Goal: Task Accomplishment & Management: Use online tool/utility

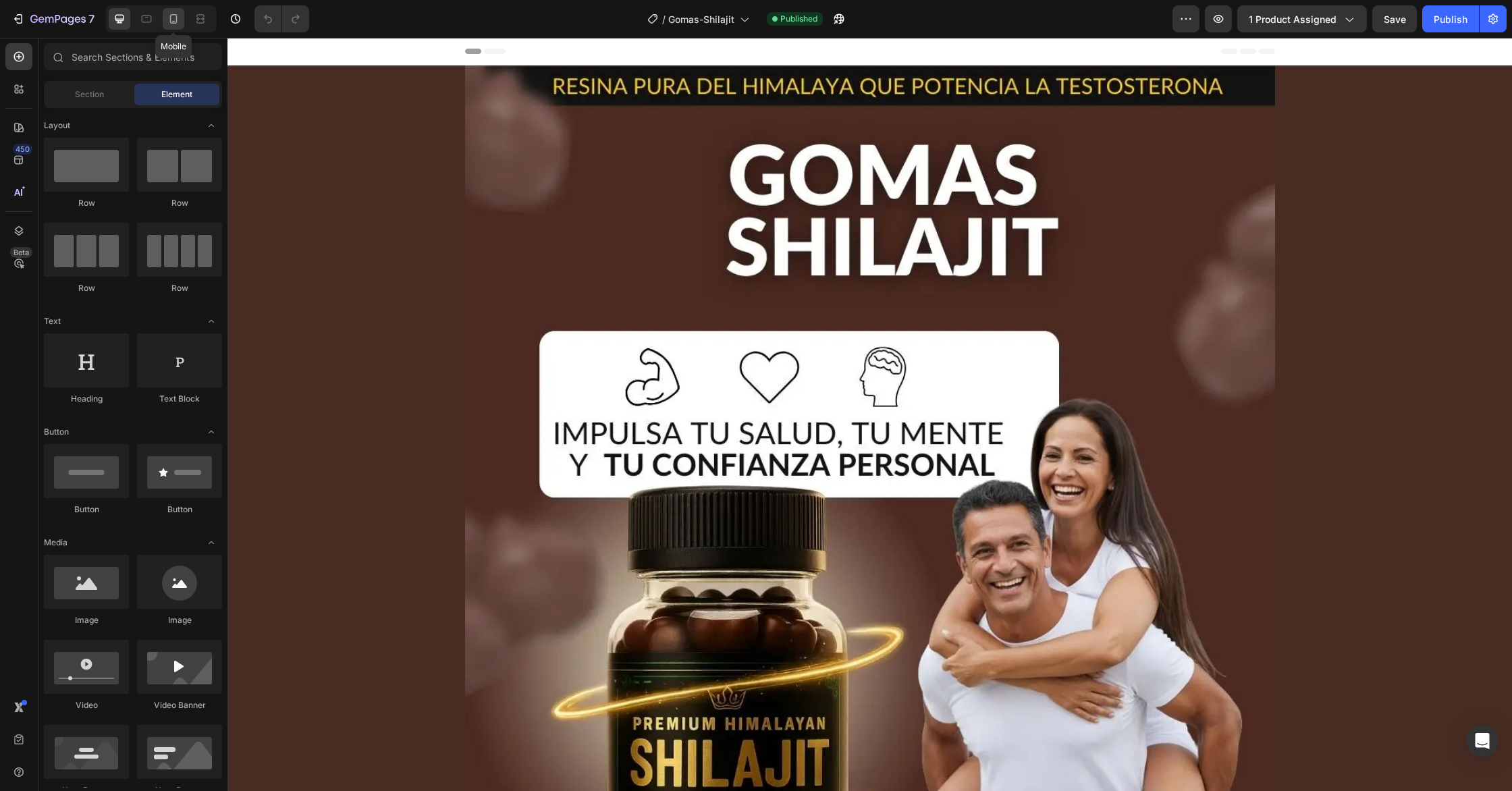
click at [176, 16] on icon at bounding box center [174, 19] width 14 height 14
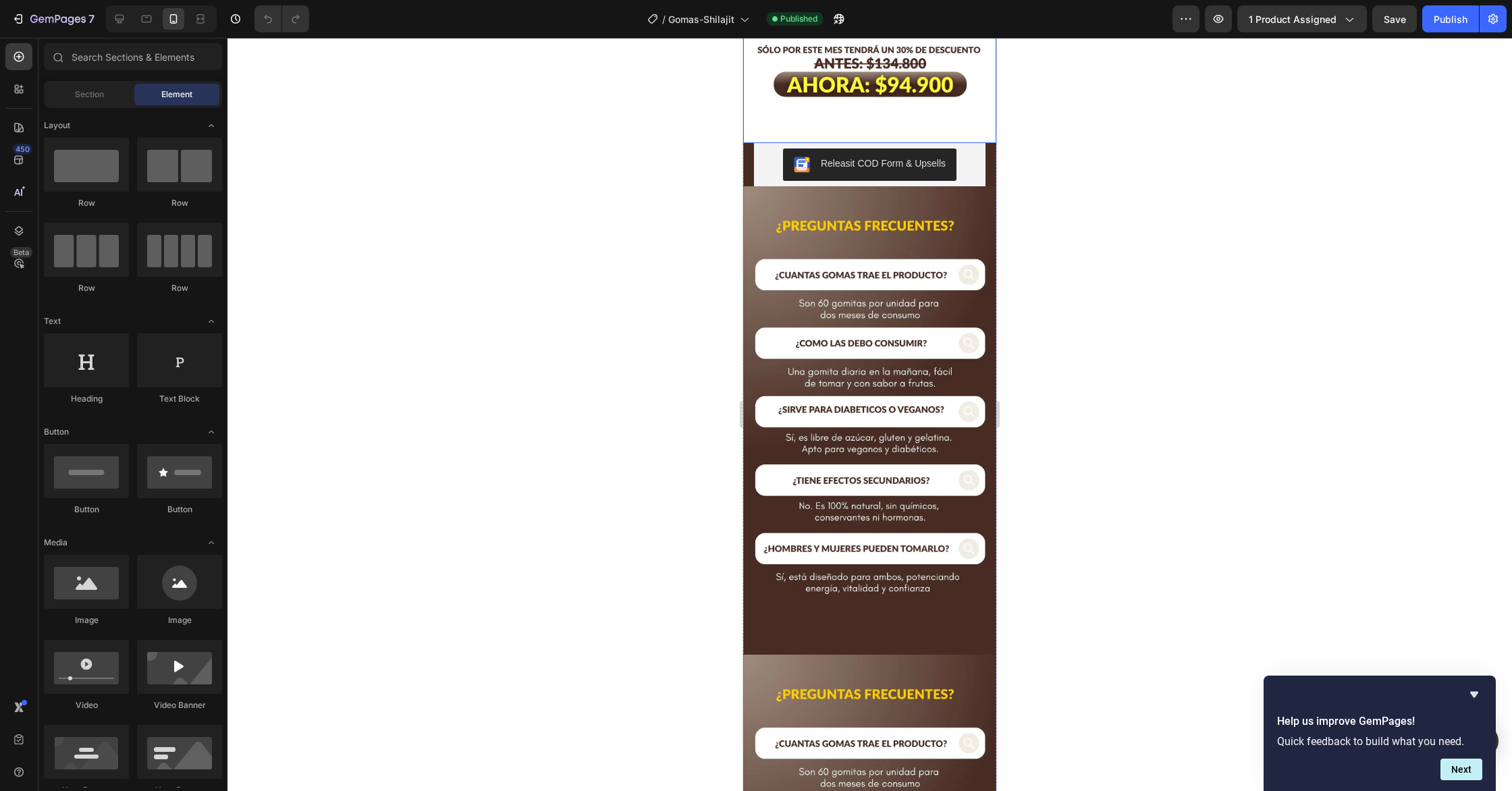
scroll to position [1770, 0]
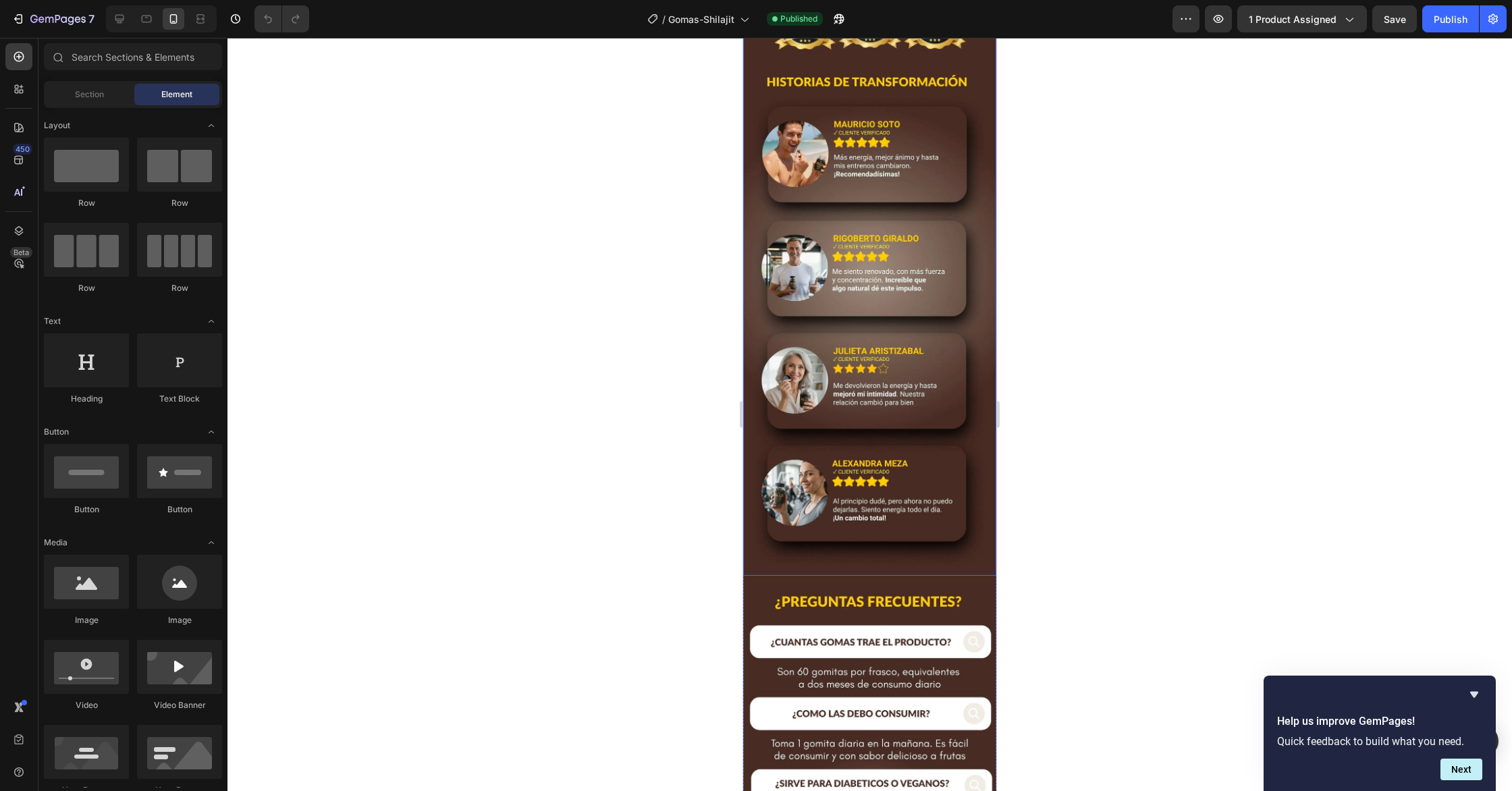
click at [956, 201] on img at bounding box center [869, 271] width 253 height 610
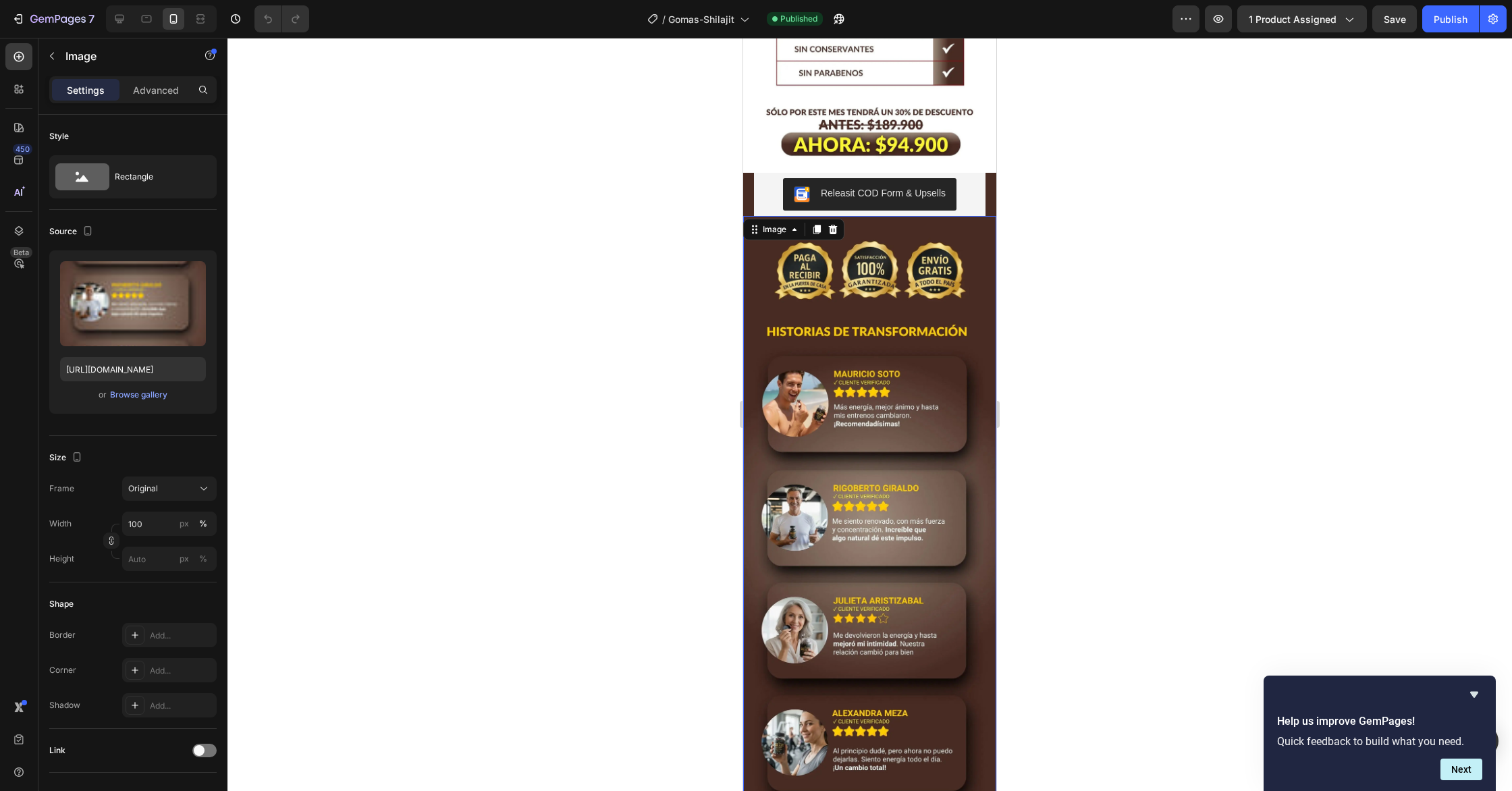
scroll to position [1425, 0]
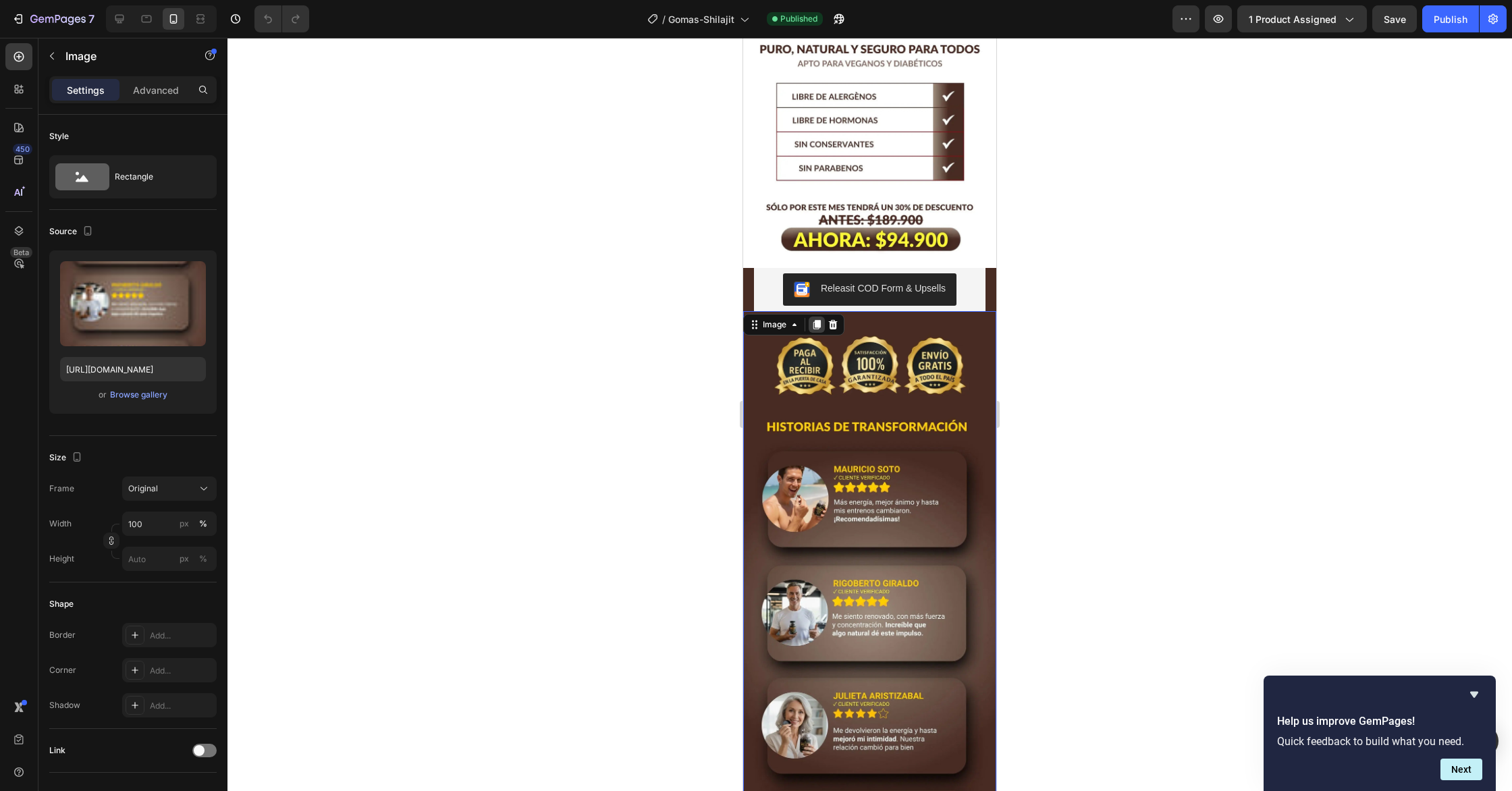
click at [814, 324] on icon at bounding box center [817, 325] width 11 height 11
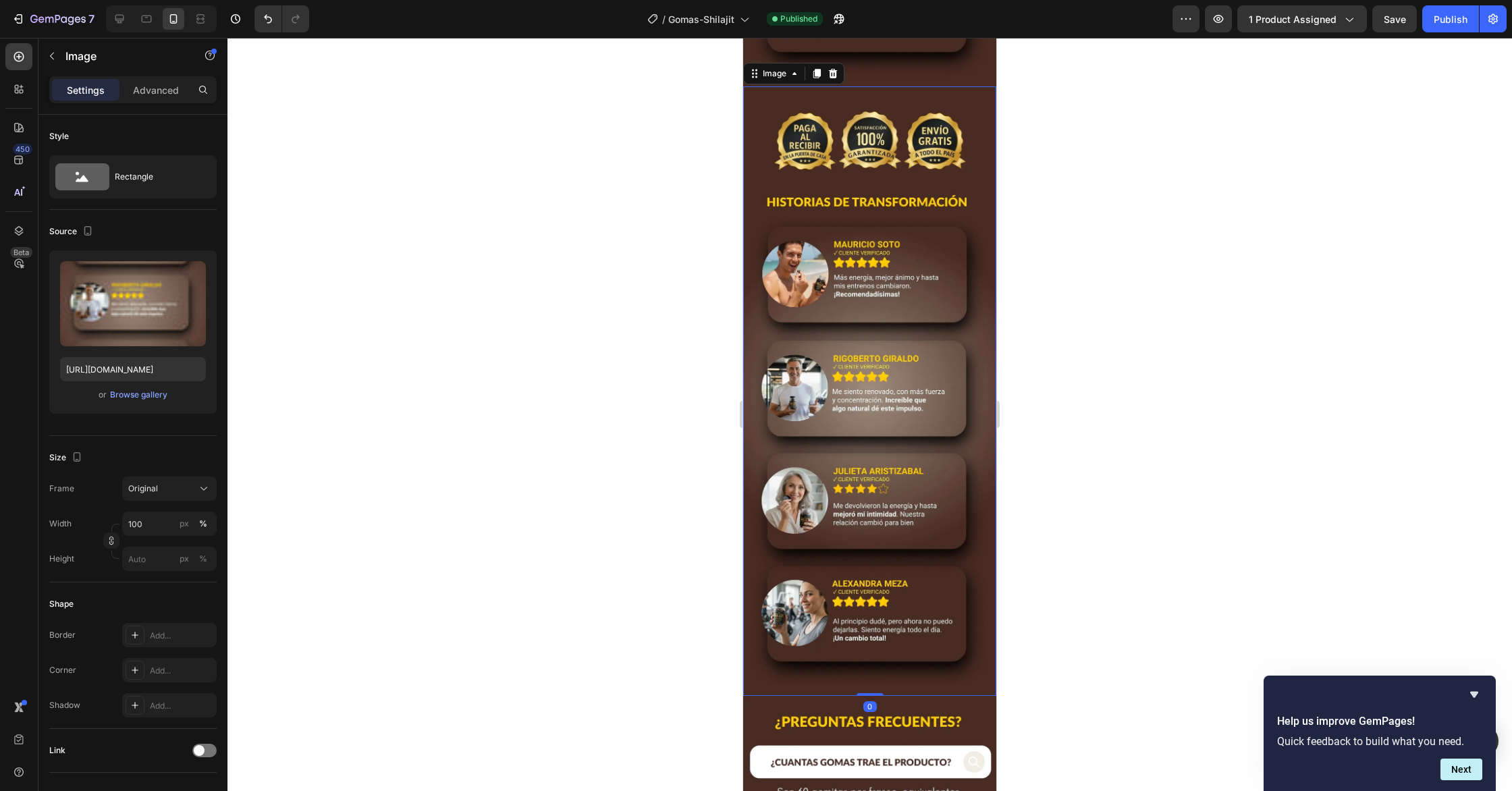
scroll to position [2261, 0]
click at [958, 317] on img at bounding box center [869, 390] width 253 height 610
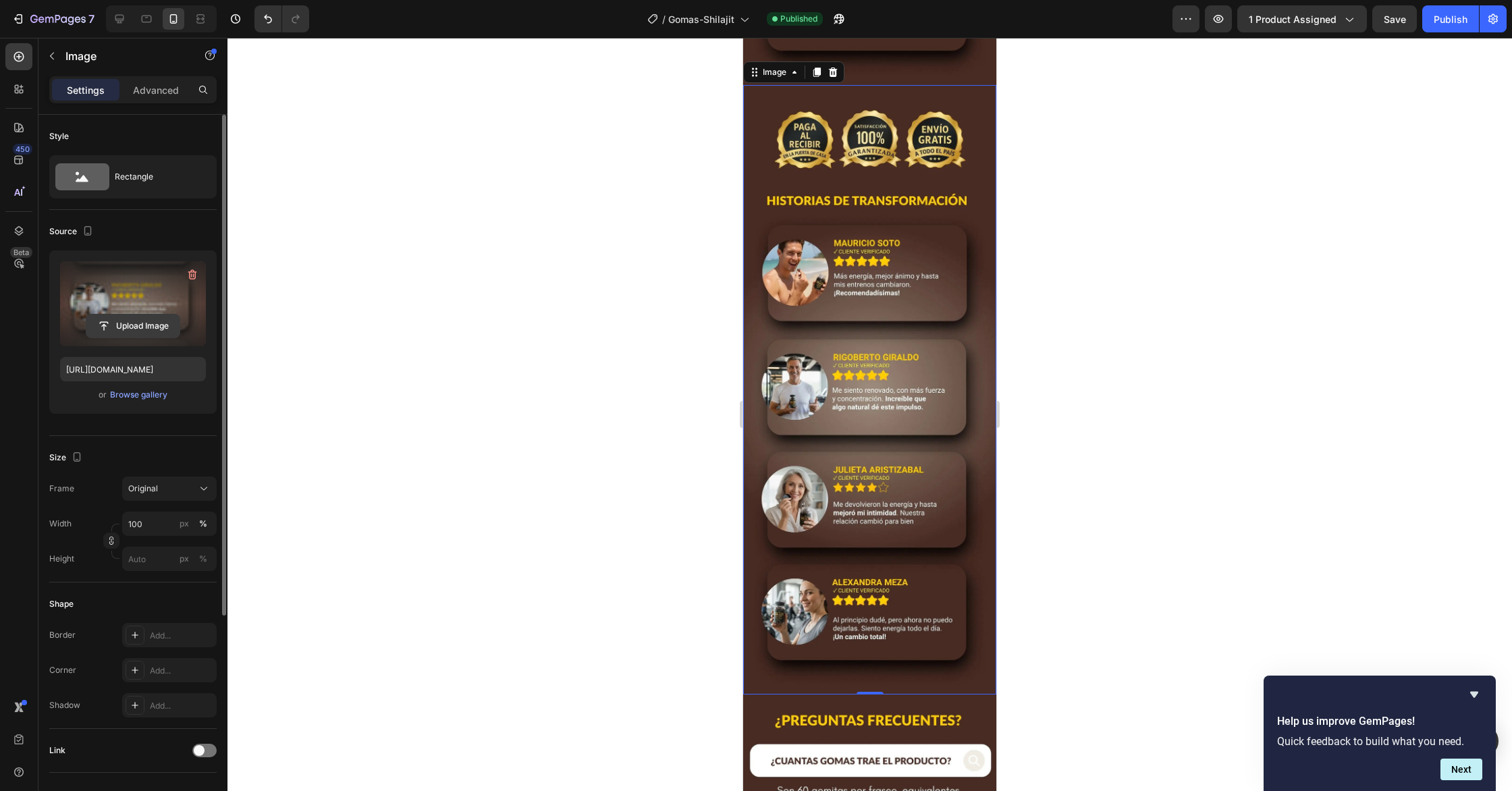
click at [124, 325] on input "file" at bounding box center [133, 326] width 93 height 23
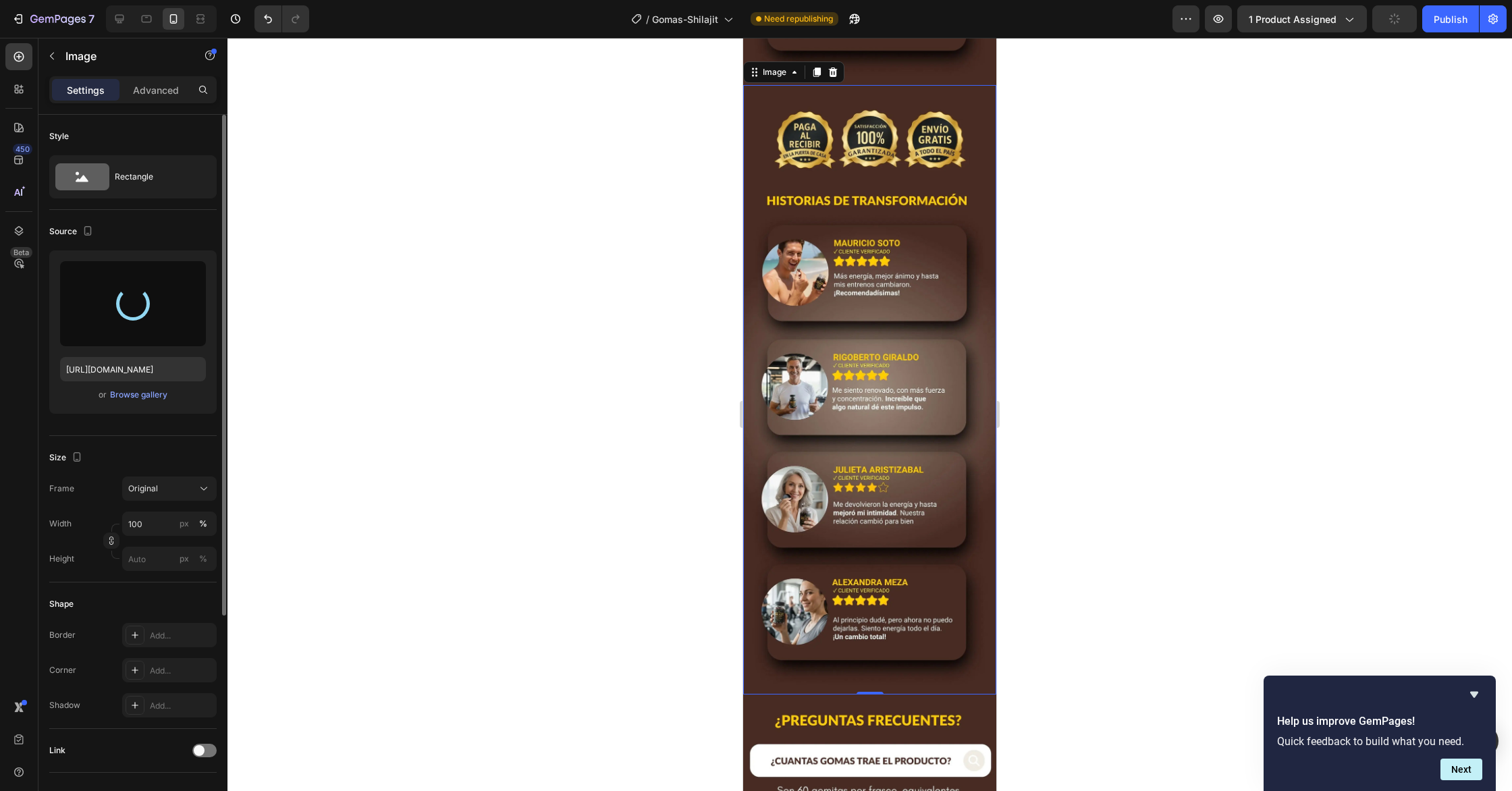
type input "[URL][DOMAIN_NAME]"
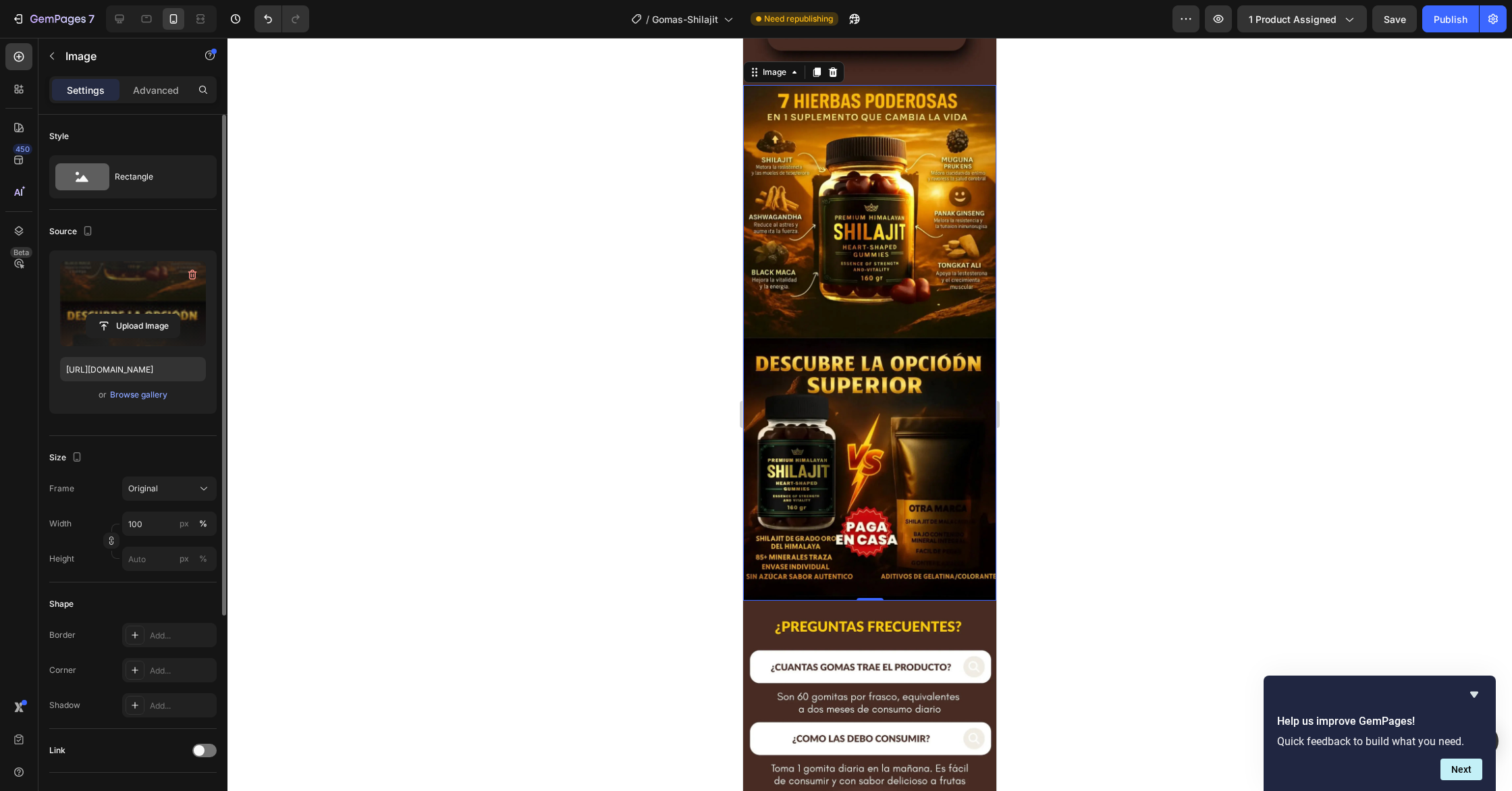
click at [1152, 314] on div at bounding box center [869, 414] width 1284 height 753
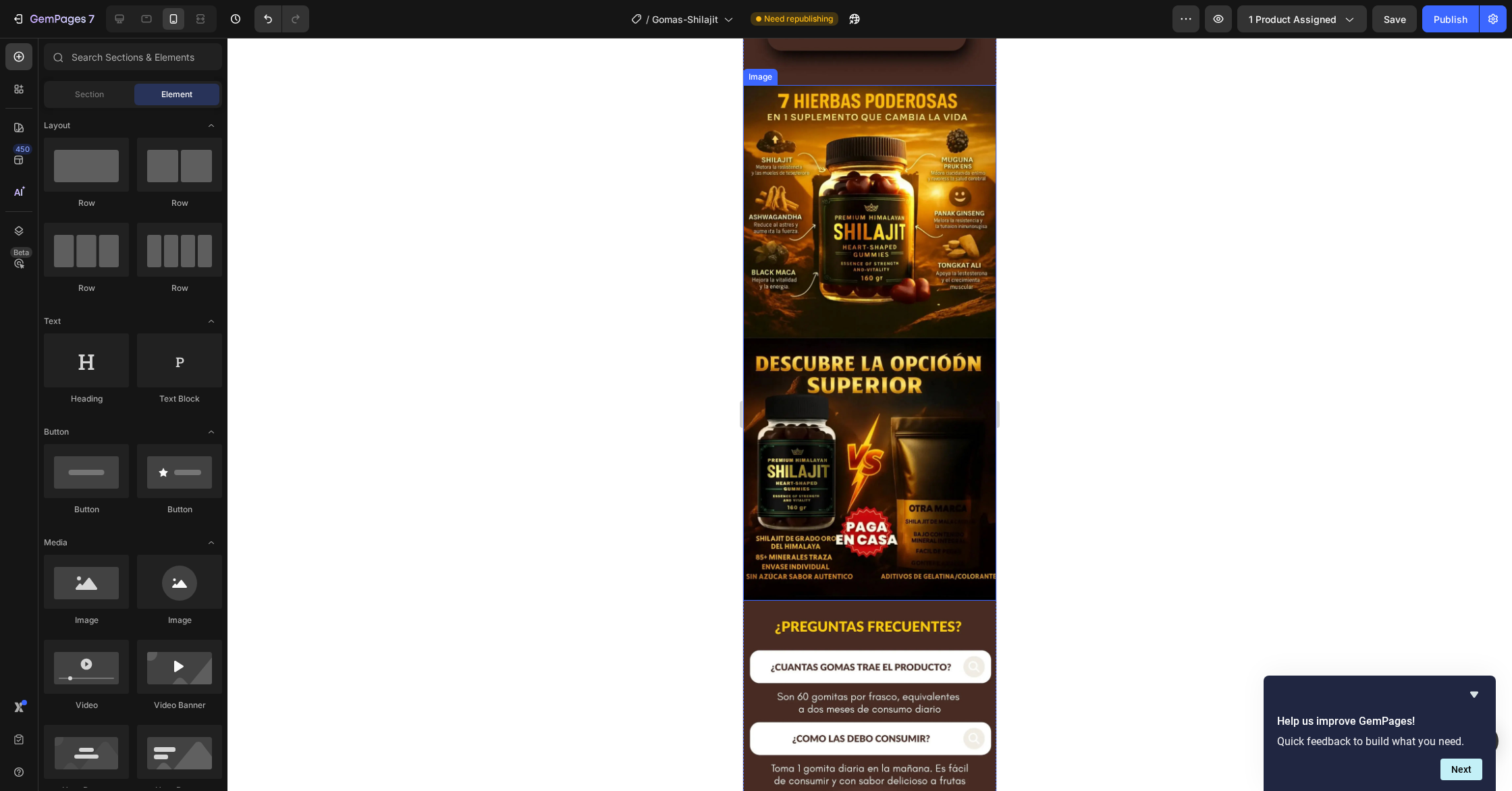
click at [903, 578] on img at bounding box center [869, 343] width 253 height 515
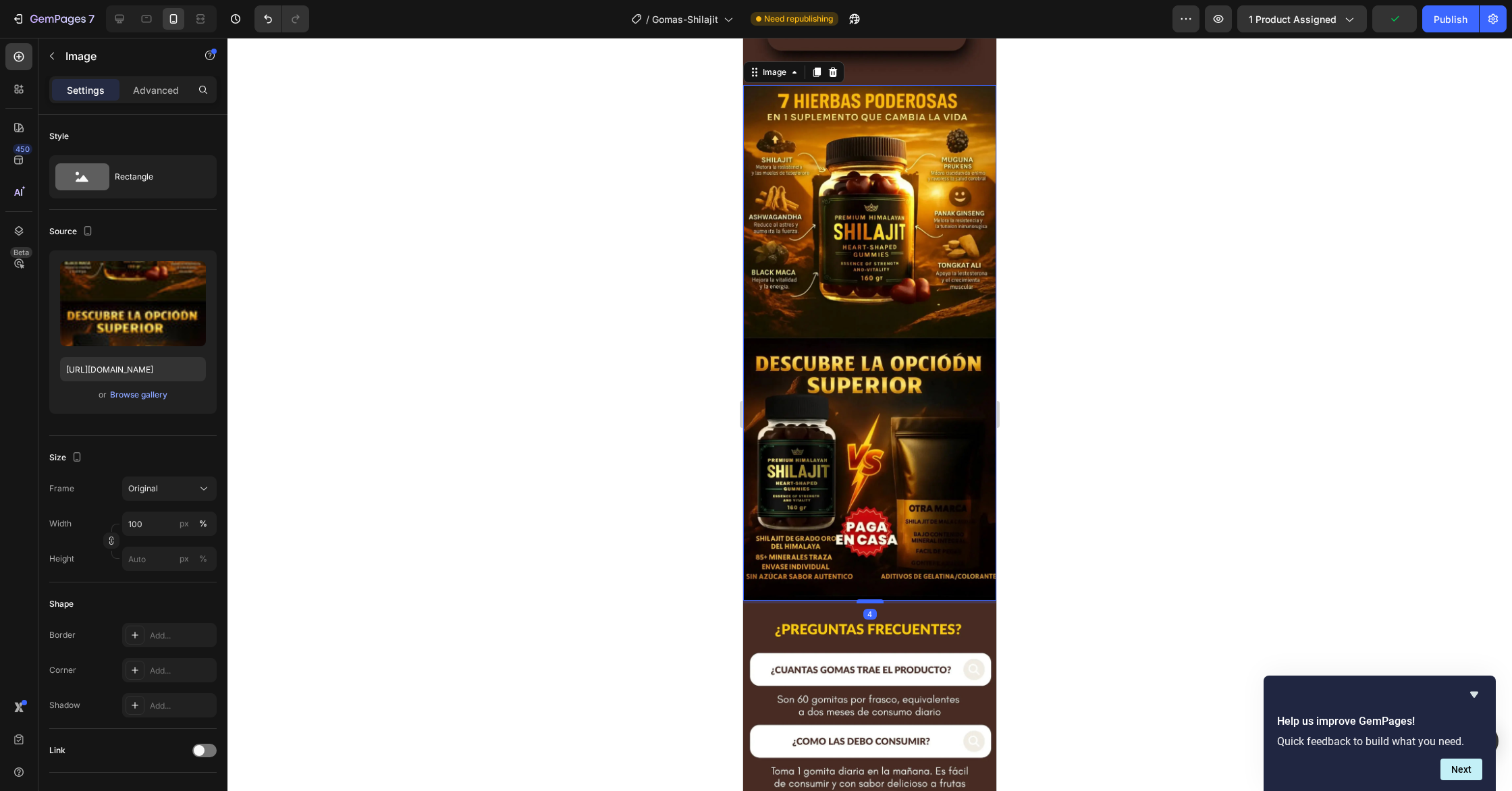
click at [871, 602] on div at bounding box center [869, 602] width 27 height 4
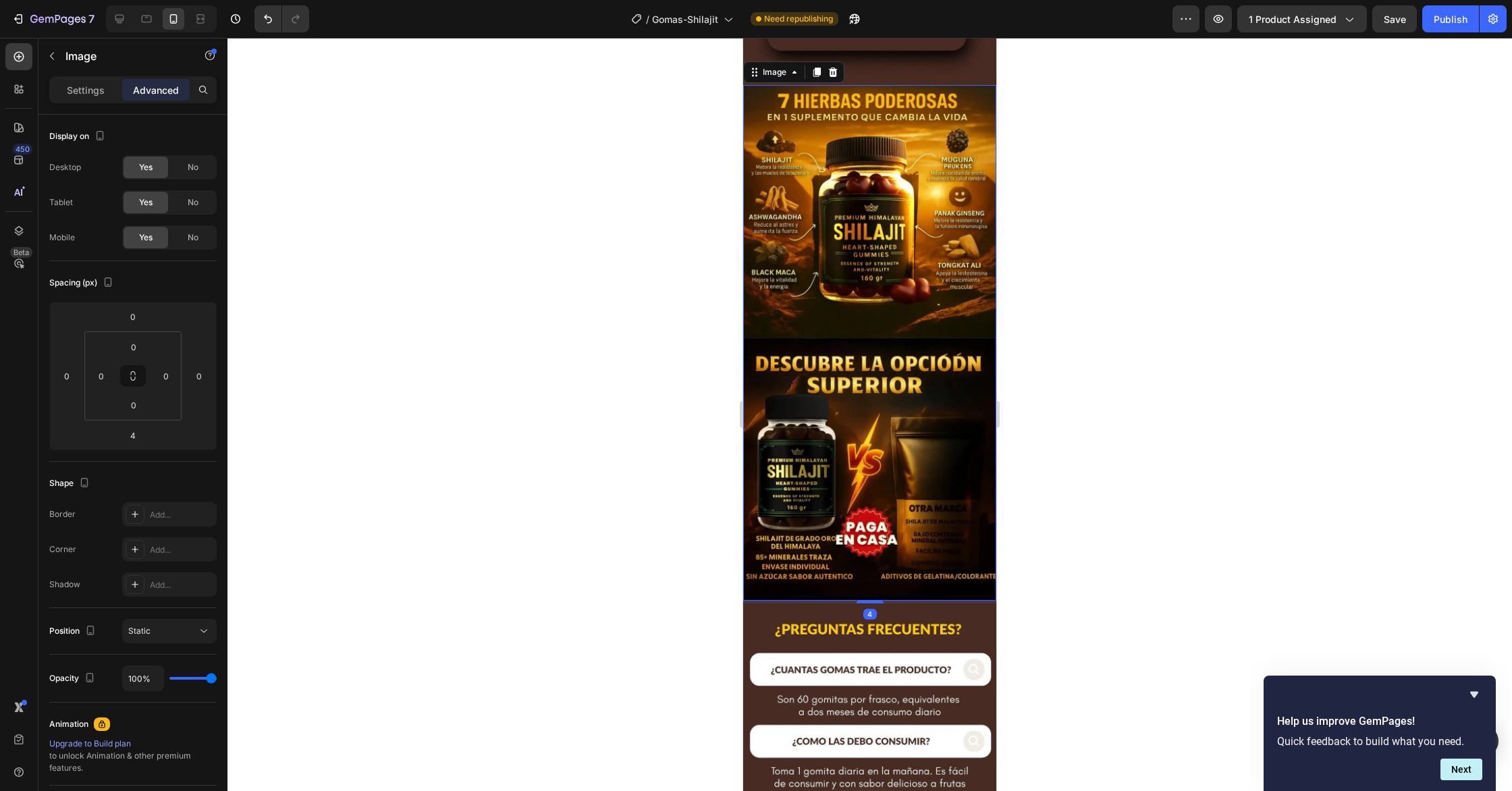
click at [1055, 576] on div at bounding box center [869, 414] width 1284 height 753
click at [852, 591] on img at bounding box center [869, 343] width 253 height 515
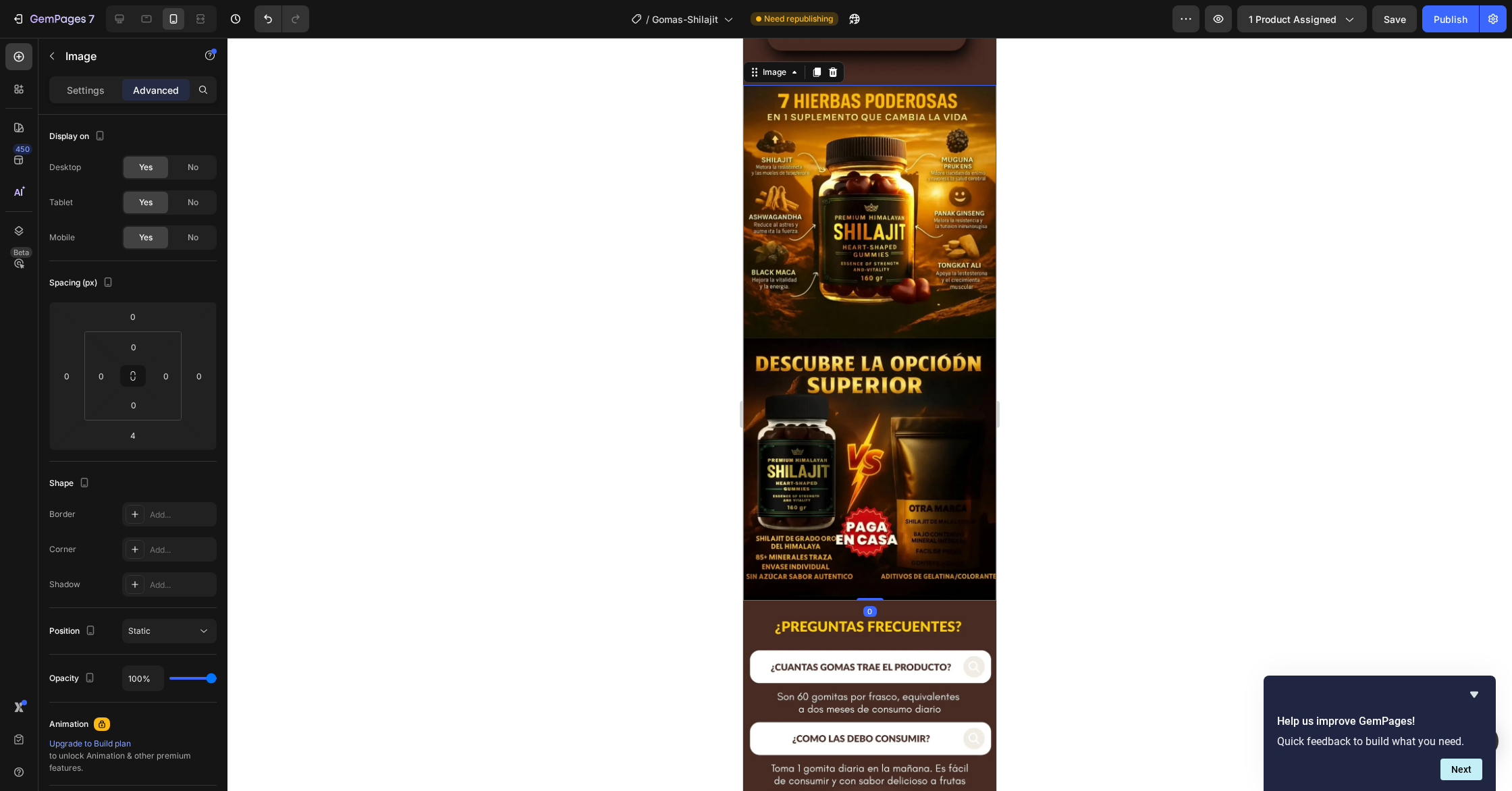
drag, startPoint x: 872, startPoint y: 602, endPoint x: 872, endPoint y: 591, distance: 11.0
click at [872, 591] on div "Image 0" at bounding box center [869, 343] width 253 height 515
type input "0"
click at [1089, 544] on div at bounding box center [869, 414] width 1284 height 753
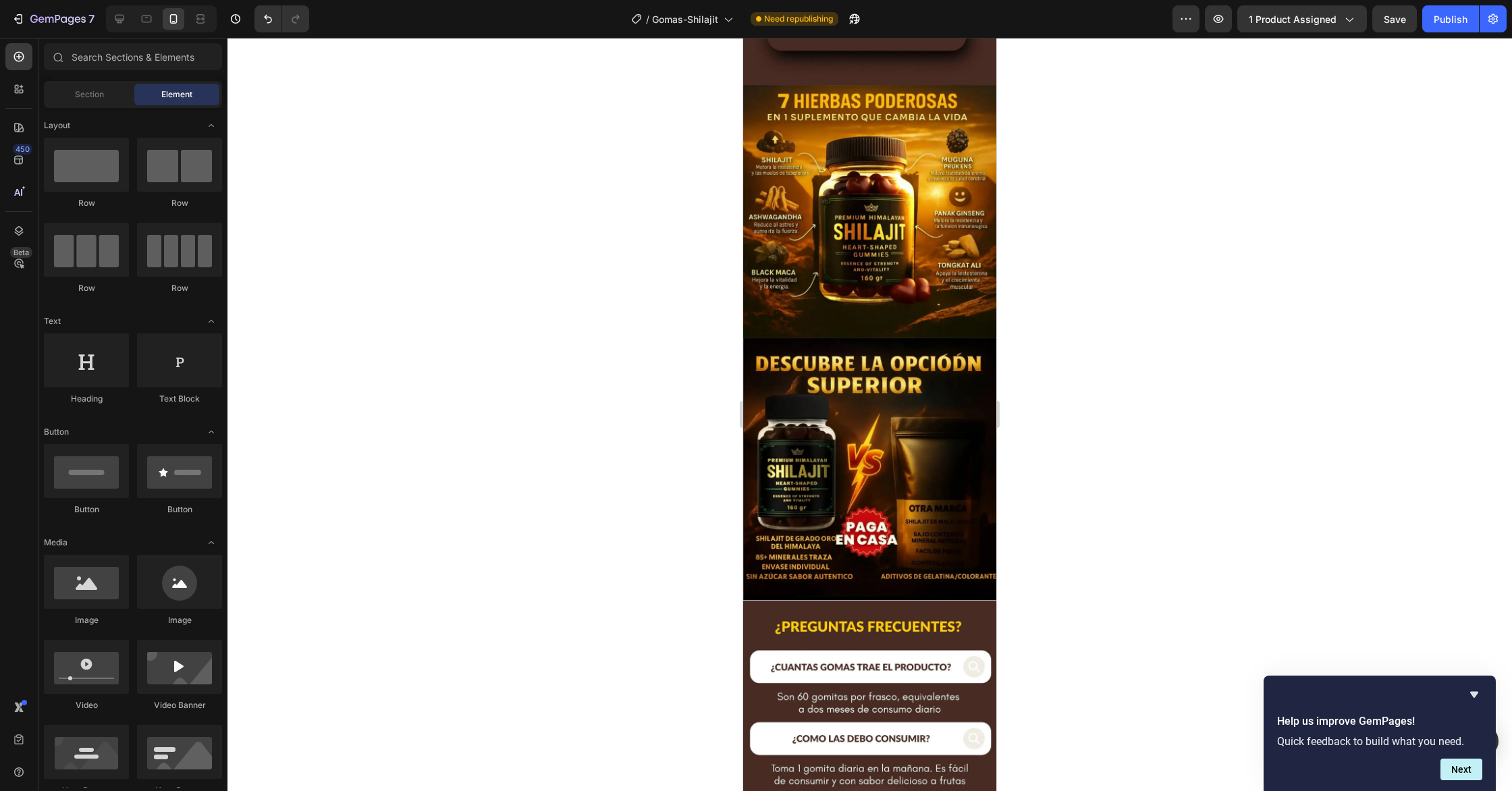
click at [506, 505] on div at bounding box center [869, 414] width 1284 height 753
click at [1149, 455] on div at bounding box center [869, 414] width 1284 height 753
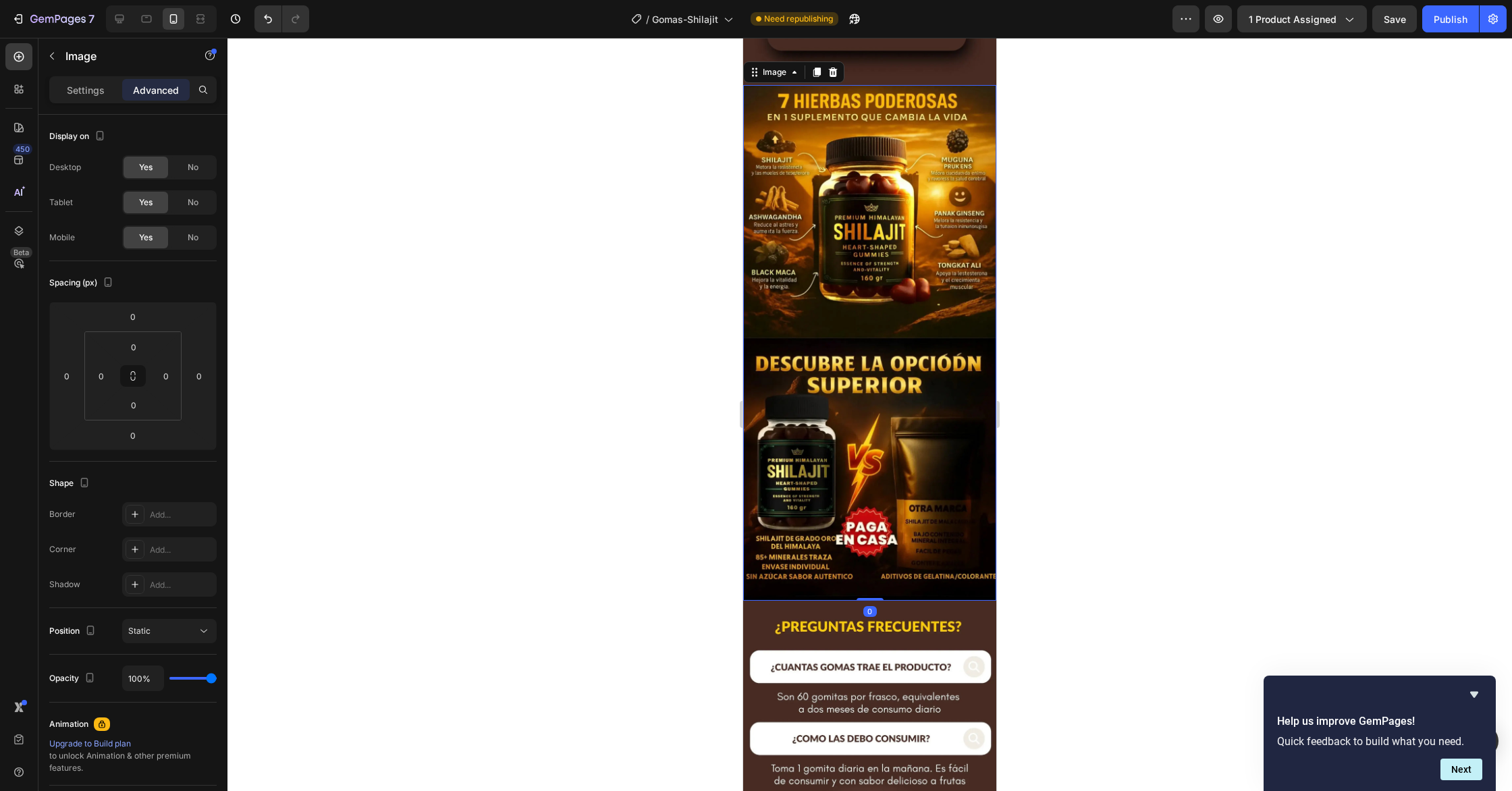
click at [948, 429] on img at bounding box center [869, 343] width 253 height 515
click at [1174, 482] on div at bounding box center [869, 414] width 1284 height 753
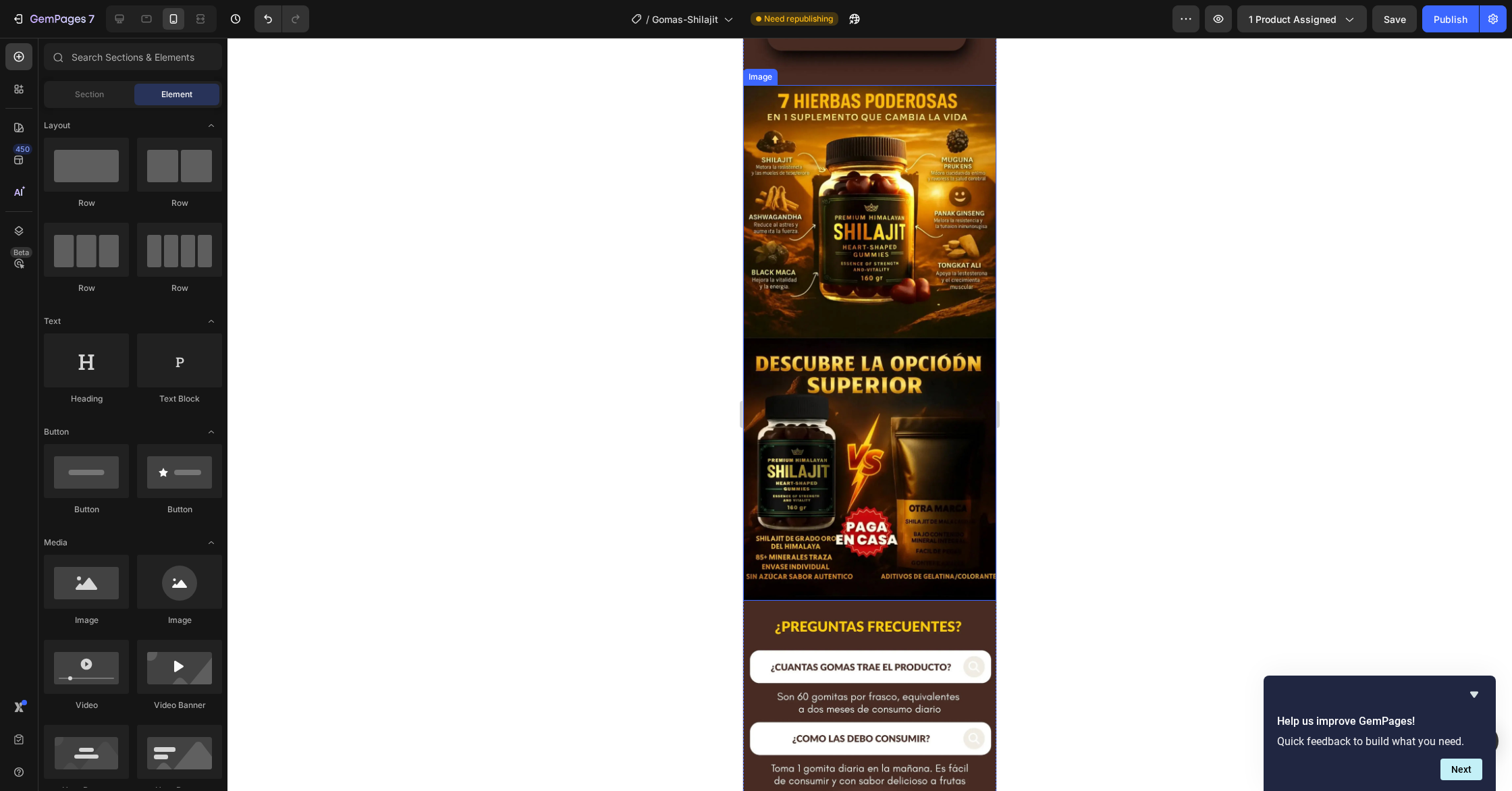
click at [961, 267] on img at bounding box center [869, 343] width 253 height 515
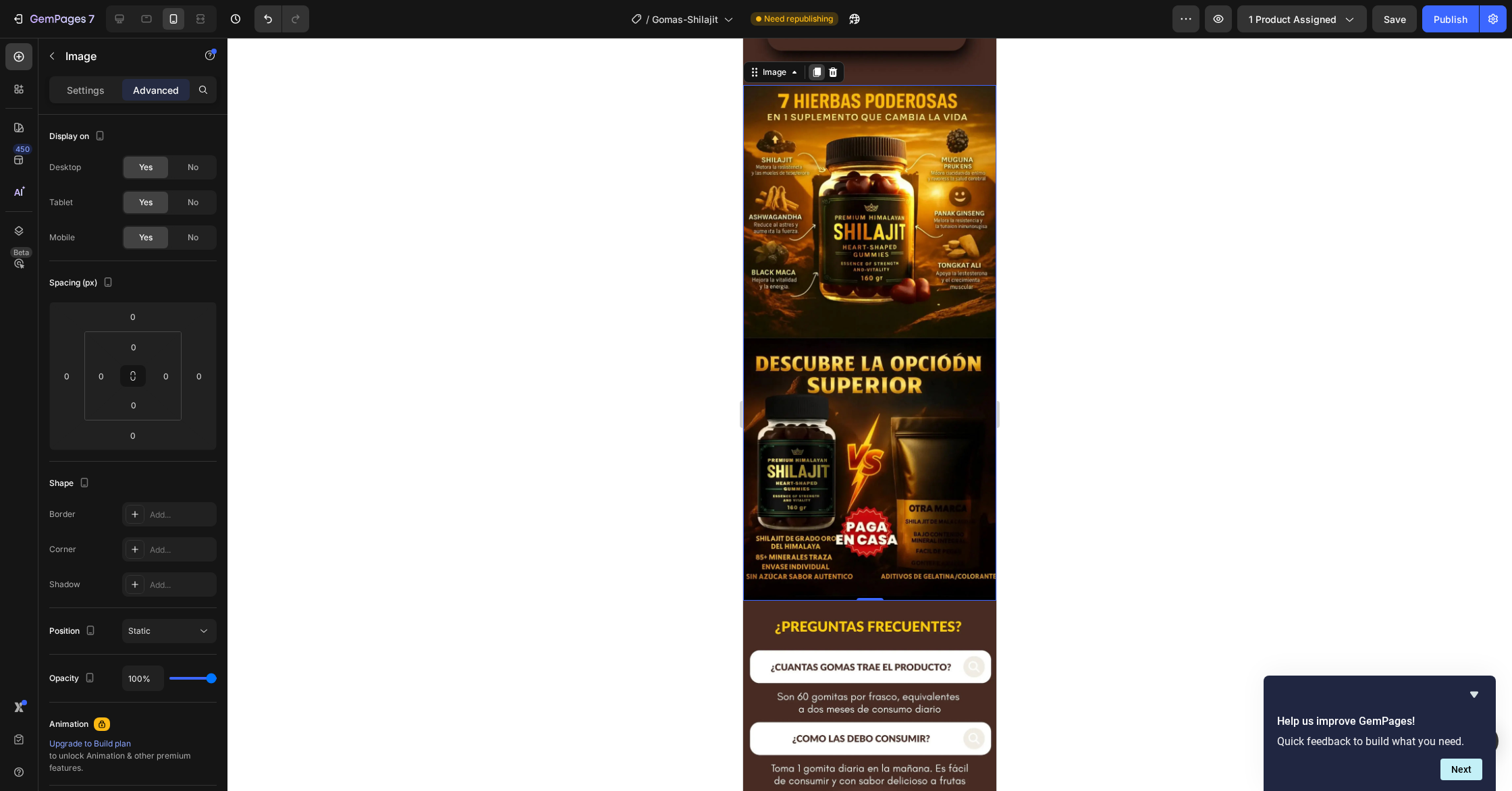
click at [814, 74] on icon at bounding box center [817, 72] width 11 height 11
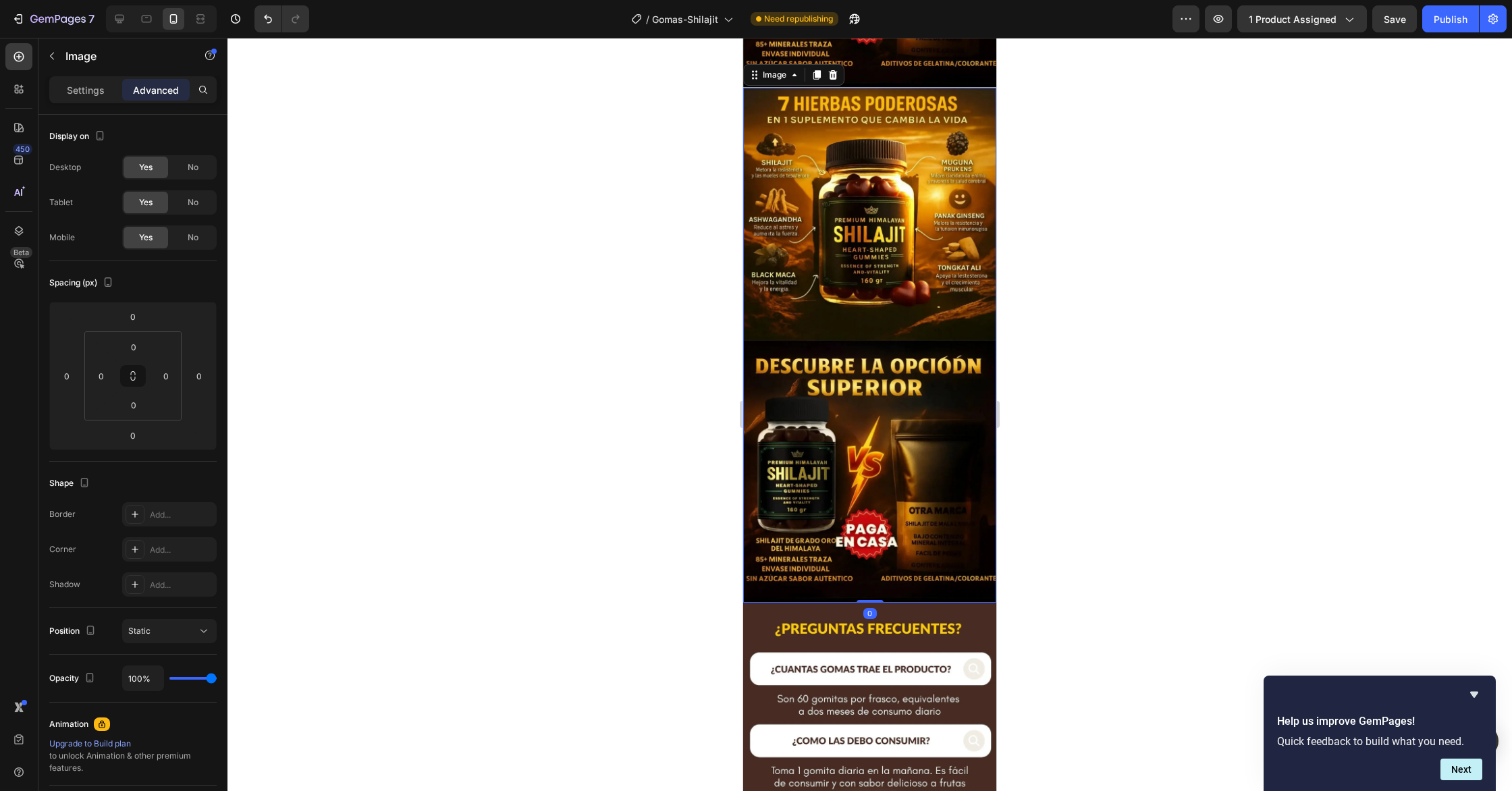
scroll to position [2776, 0]
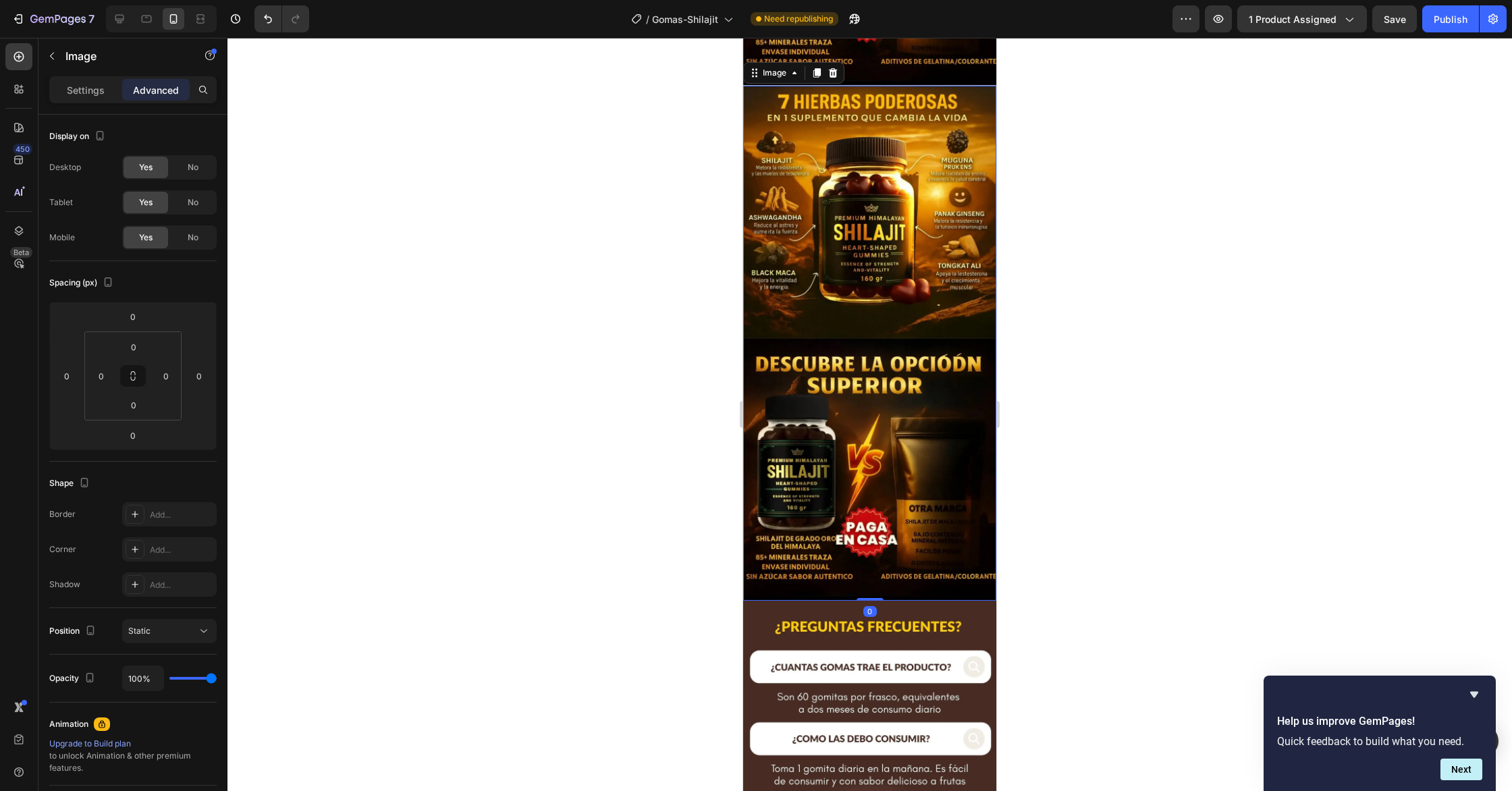
click at [945, 156] on img at bounding box center [869, 343] width 253 height 515
click at [853, 273] on img at bounding box center [869, 343] width 253 height 515
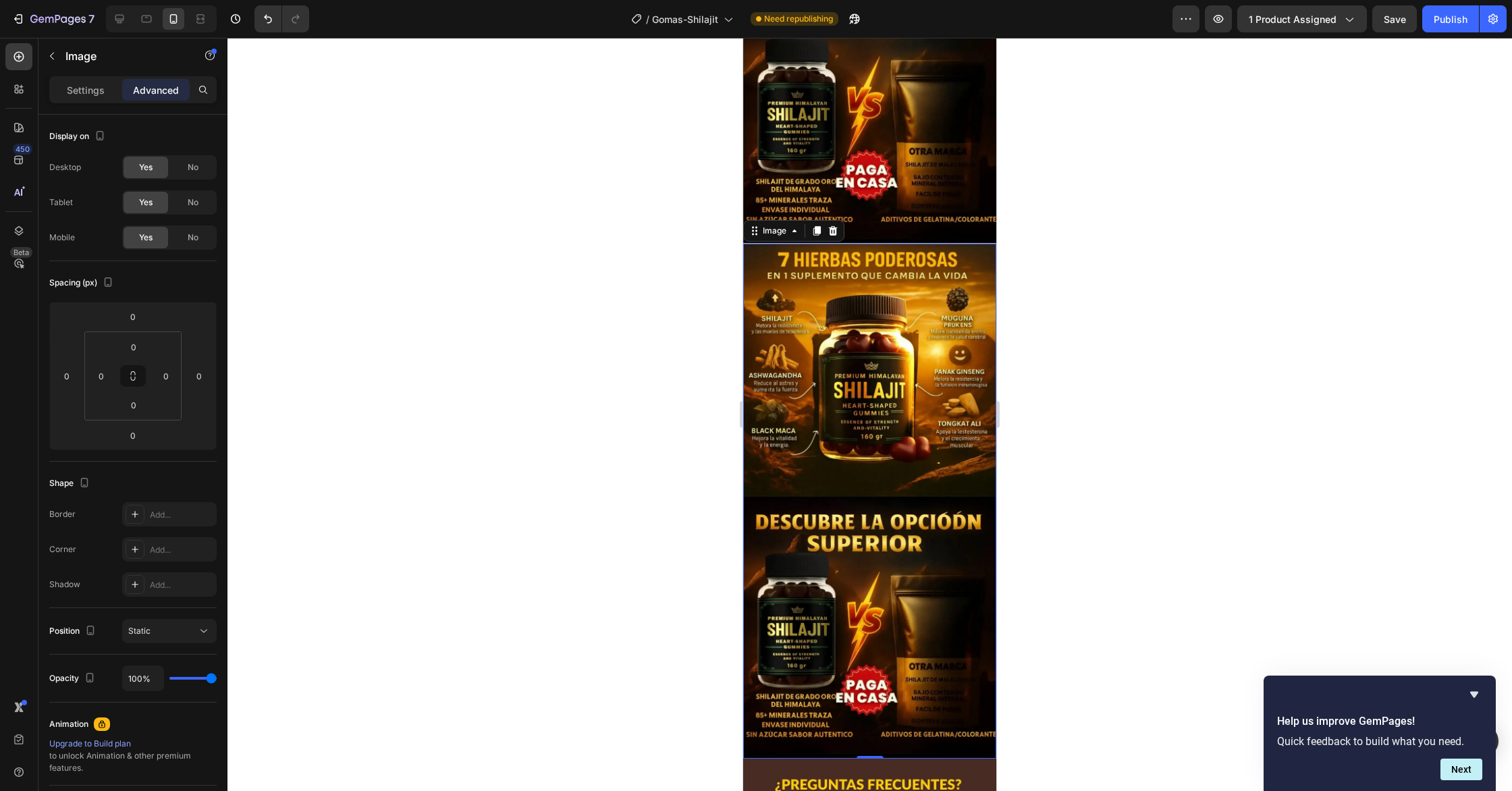
scroll to position [2612, 0]
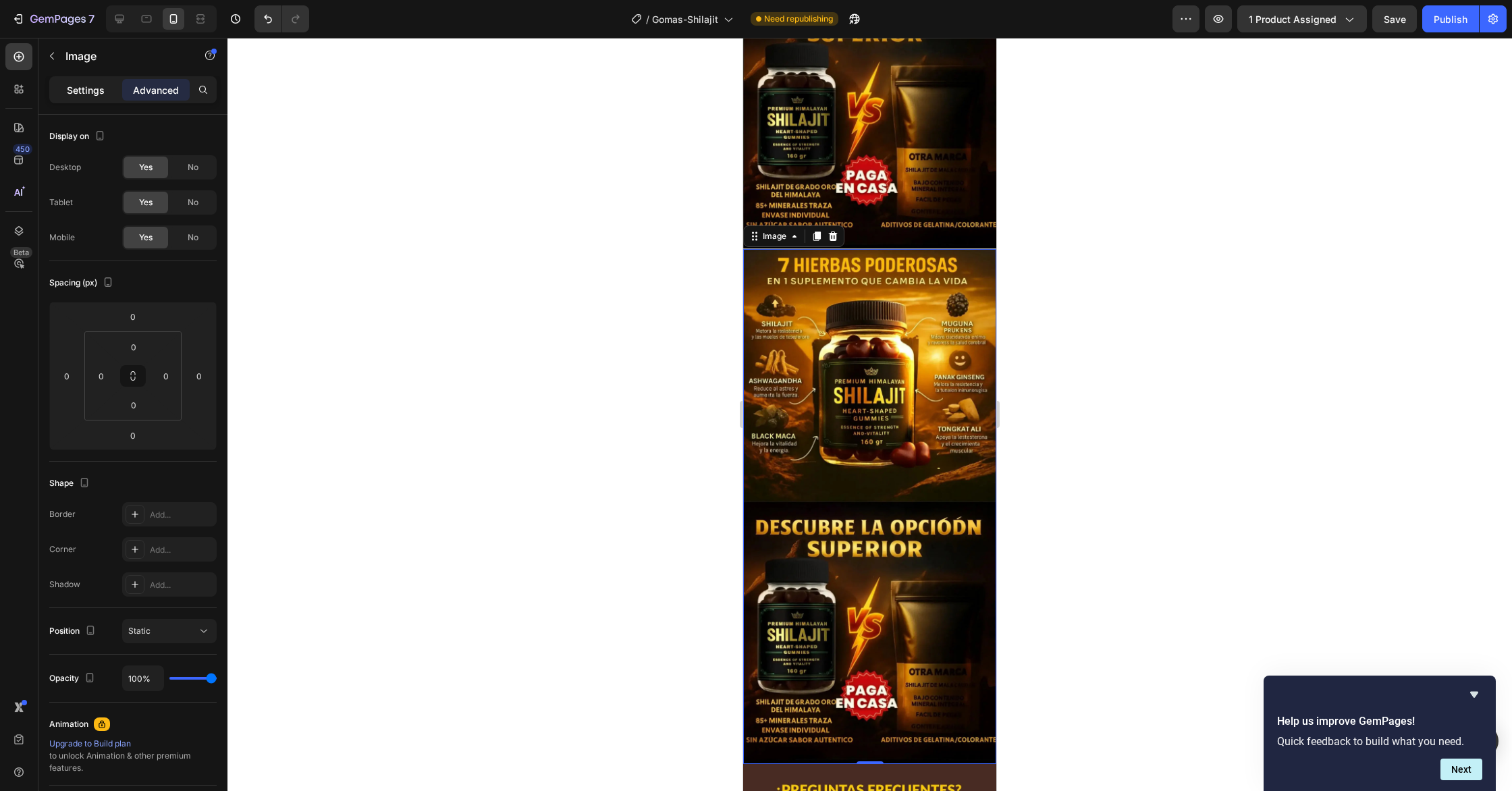
click at [82, 93] on p "Settings" at bounding box center [85, 90] width 38 height 14
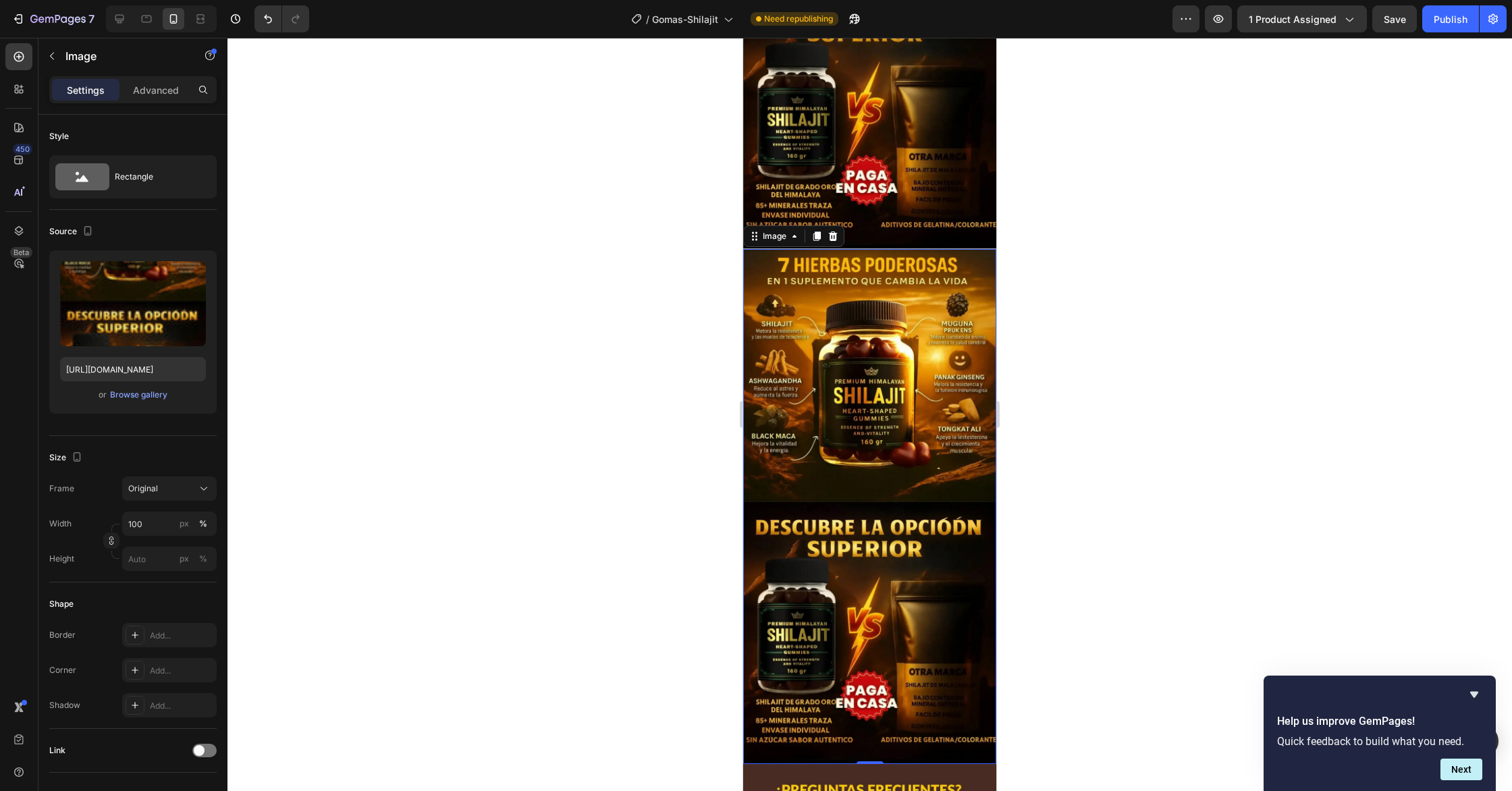
click at [810, 360] on img at bounding box center [869, 507] width 253 height 515
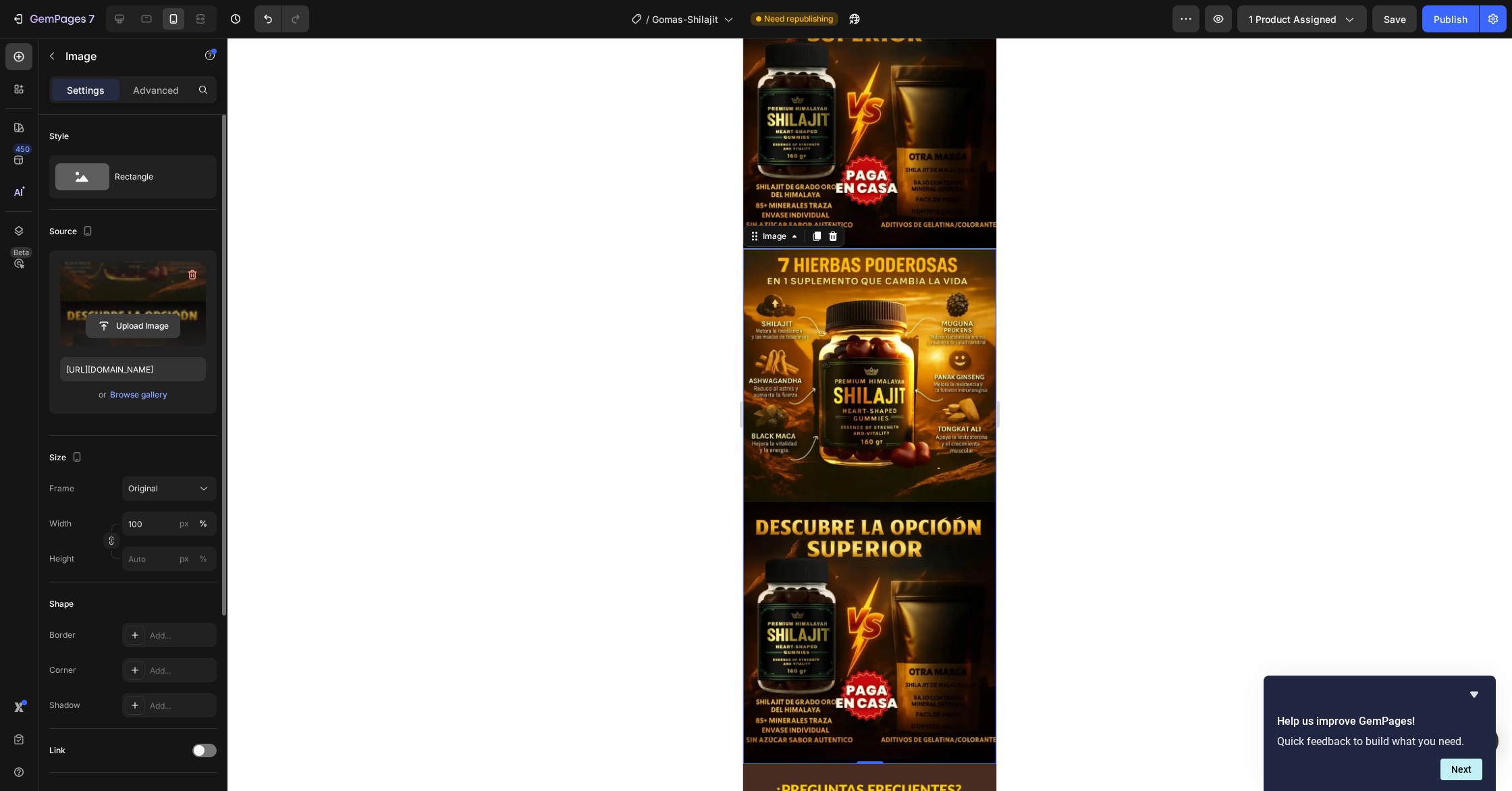
click at [124, 325] on input "file" at bounding box center [133, 326] width 93 height 23
type input "[URL][DOMAIN_NAME]"
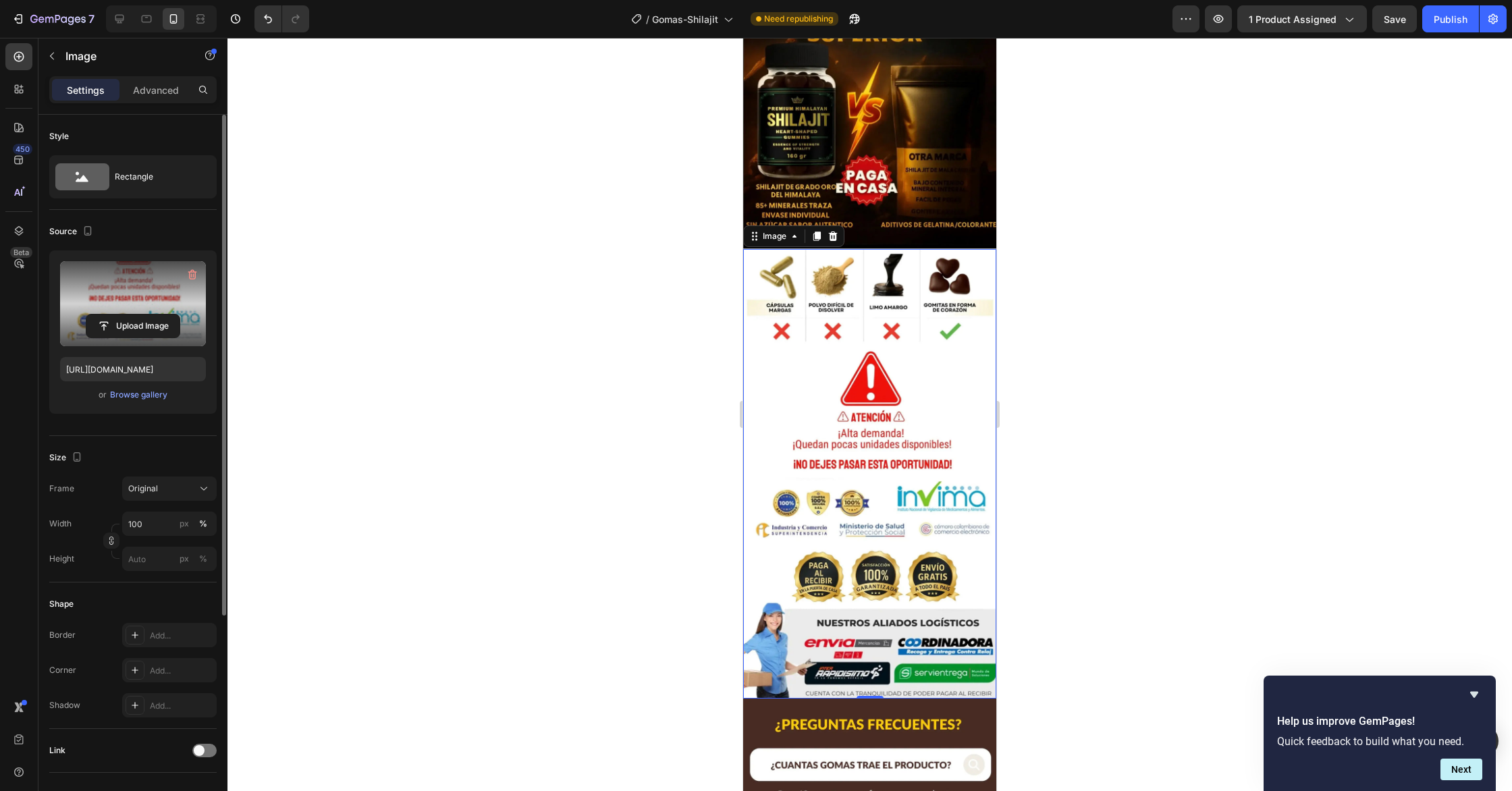
click at [1139, 332] on div at bounding box center [869, 414] width 1284 height 753
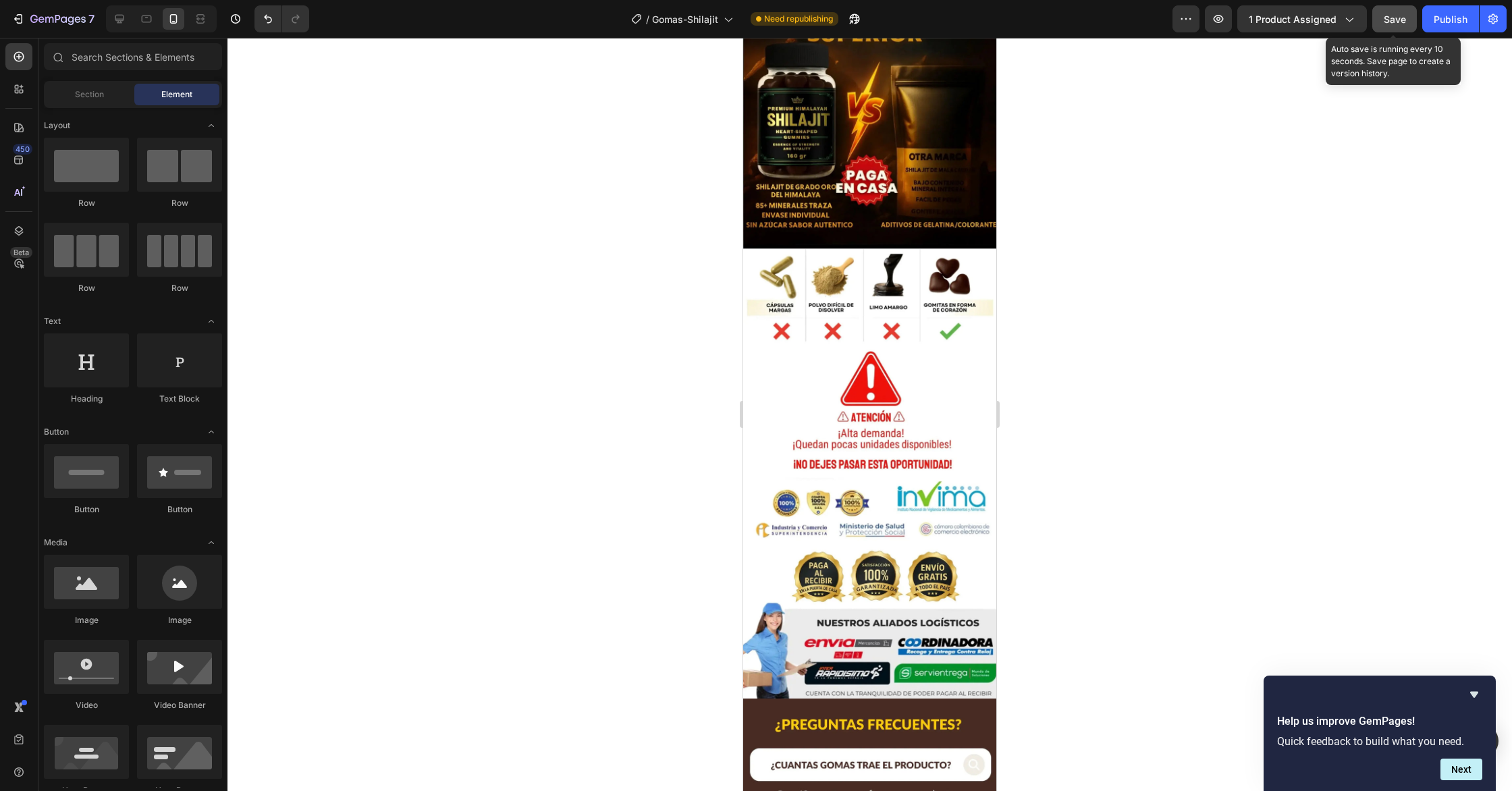
click at [1383, 18] on span "Save" at bounding box center [1394, 19] width 23 height 12
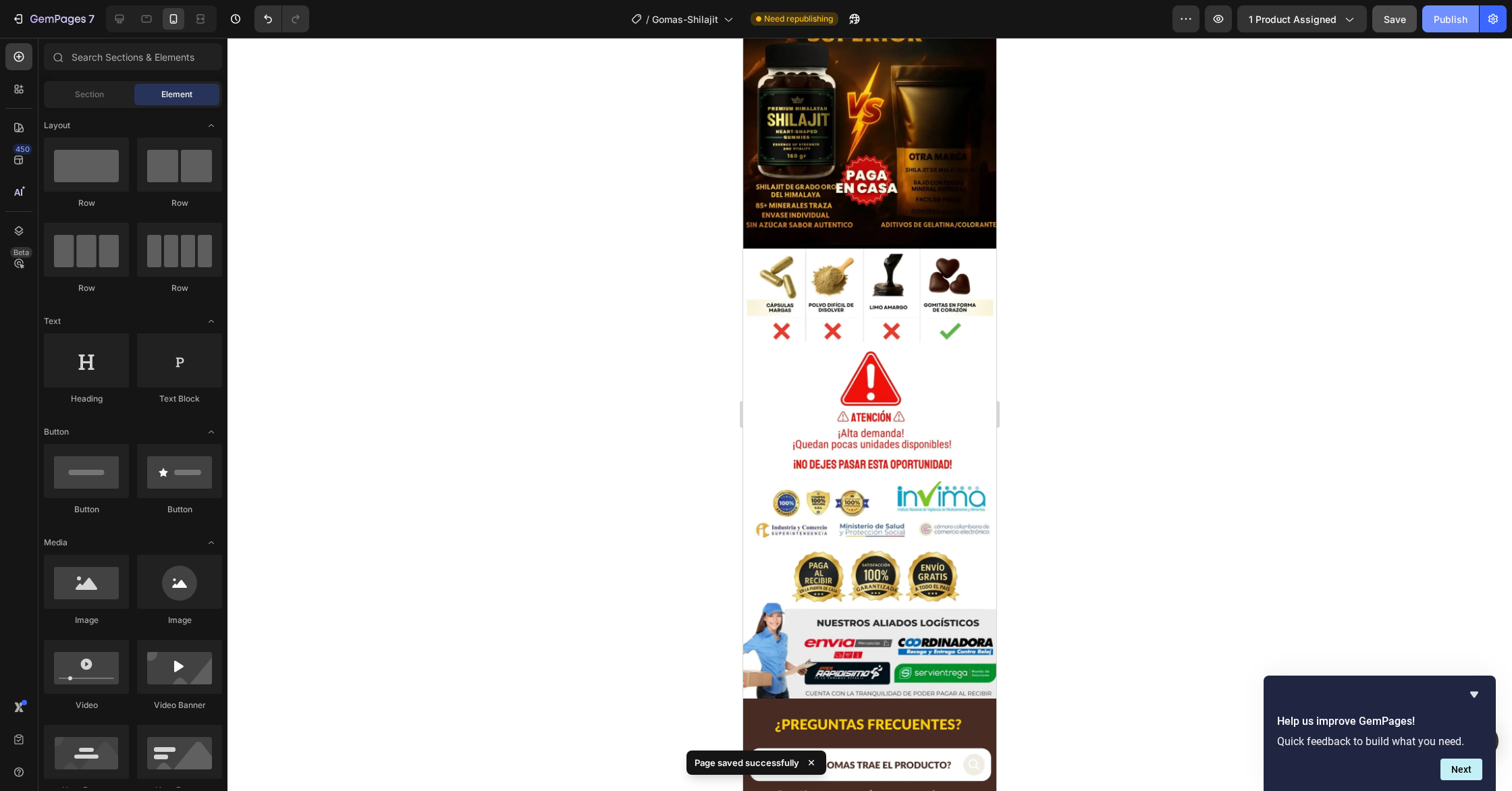
click at [1448, 21] on div "Publish" at bounding box center [1450, 19] width 33 height 14
click at [840, 23] on icon "button" at bounding box center [838, 19] width 10 height 10
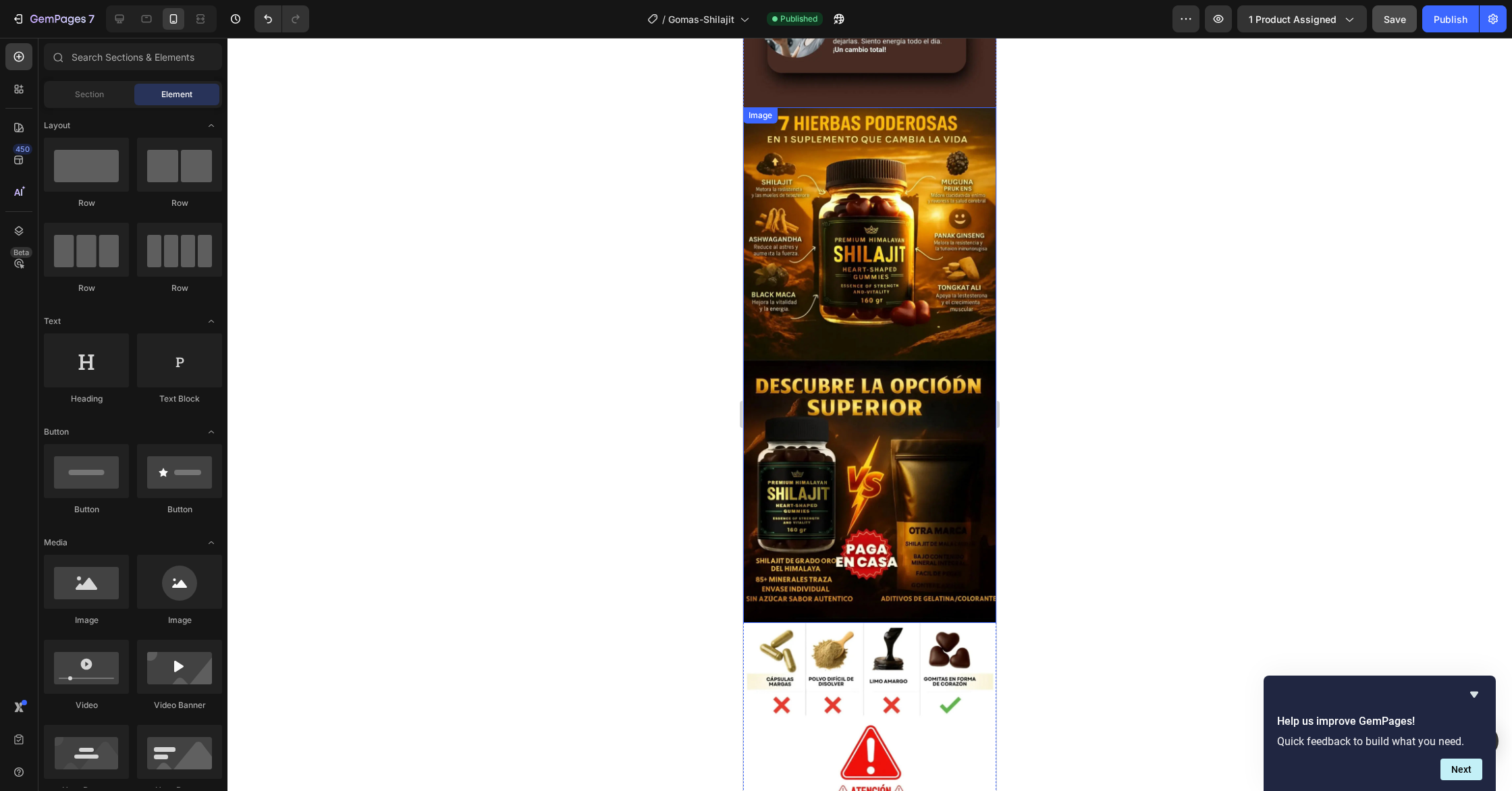
scroll to position [2210, 0]
